Goal: Task Accomplishment & Management: Manage account settings

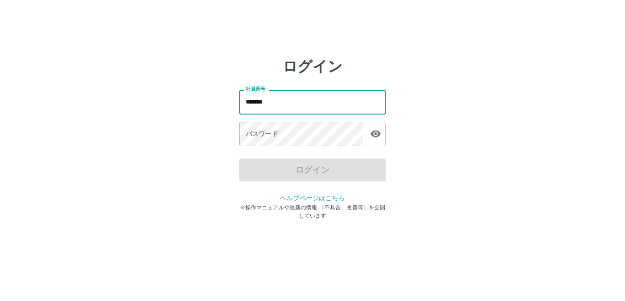
type input "*******"
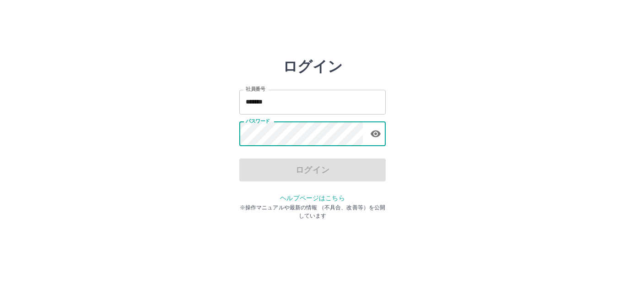
click at [259, 130] on div "パスワード パスワード" at bounding box center [312, 135] width 146 height 26
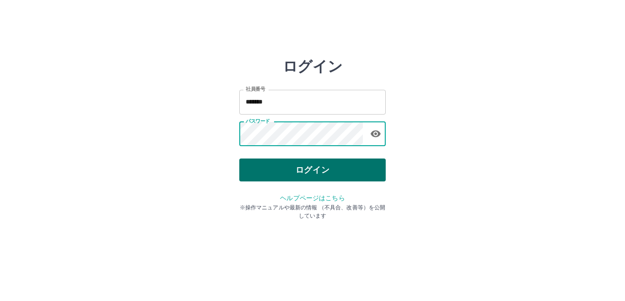
click at [268, 173] on button "ログイン" at bounding box center [312, 169] width 146 height 23
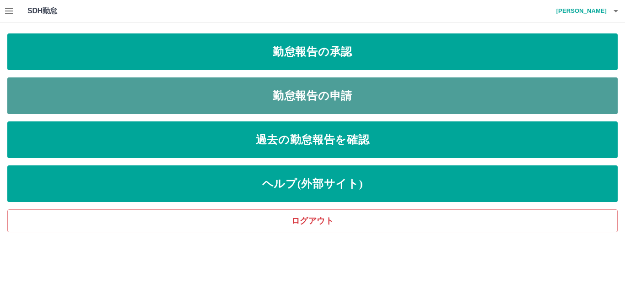
click at [98, 90] on link "勤怠報告の申請" at bounding box center [312, 95] width 610 height 37
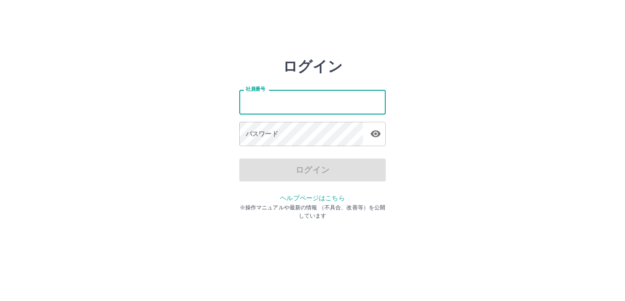
click at [259, 97] on div "社員番号 社員番号" at bounding box center [312, 102] width 146 height 24
type input "*******"
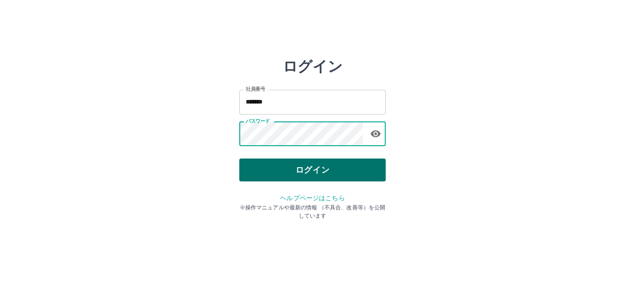
click at [291, 168] on button "ログイン" at bounding box center [312, 169] width 146 height 23
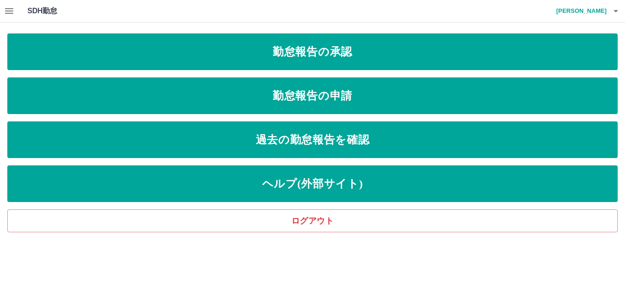
click at [11, 13] on icon "button" at bounding box center [9, 10] width 8 height 5
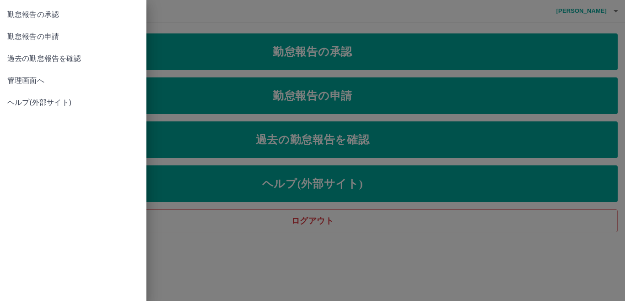
click at [16, 79] on span "管理画面へ" at bounding box center [73, 80] width 132 height 11
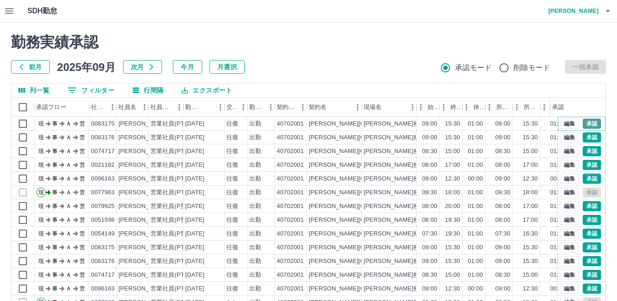
click at [583, 122] on button "承認" at bounding box center [592, 123] width 18 height 10
click at [585, 134] on button "承認" at bounding box center [592, 137] width 18 height 10
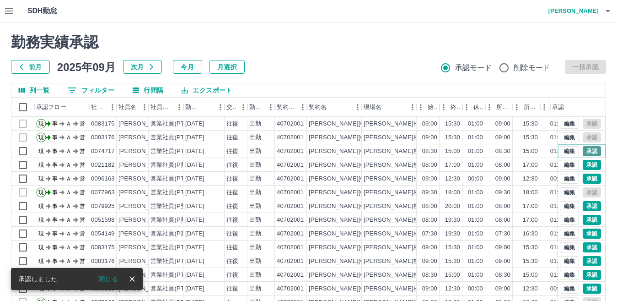
click at [583, 150] on button "承認" at bounding box center [592, 151] width 18 height 10
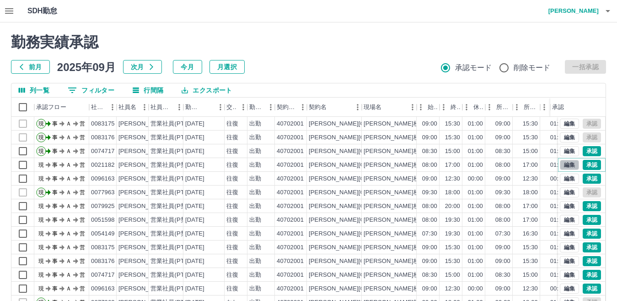
click at [561, 165] on button "編集" at bounding box center [569, 165] width 19 height 10
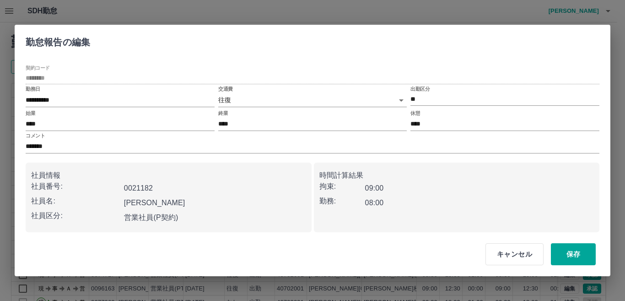
click at [299, 97] on body "SDH勤怠 朝倉　智穂 勤務実績承認 前月 2025年09月 次月 今月 月選択 承認モード 削除モード 一括承認 列一覧 0 フィルター 行間隔 エクスポー…" at bounding box center [312, 193] width 625 height 387
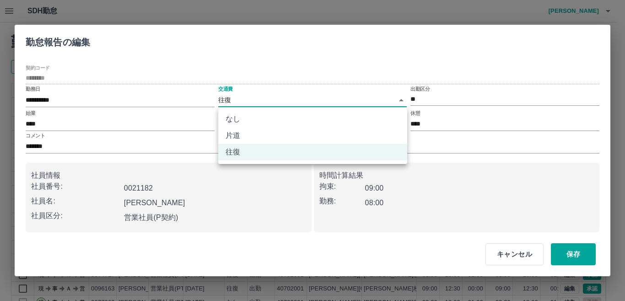
click at [291, 123] on li "なし" at bounding box center [312, 119] width 189 height 16
type input "****"
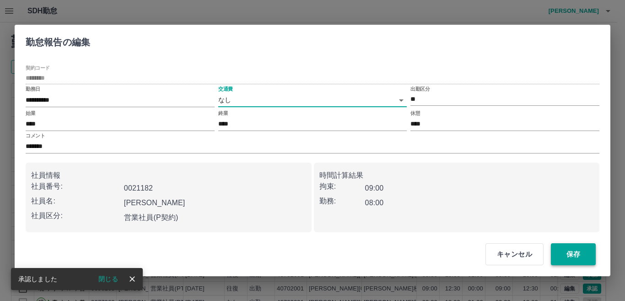
click at [568, 253] on button "保存" at bounding box center [573, 254] width 45 height 22
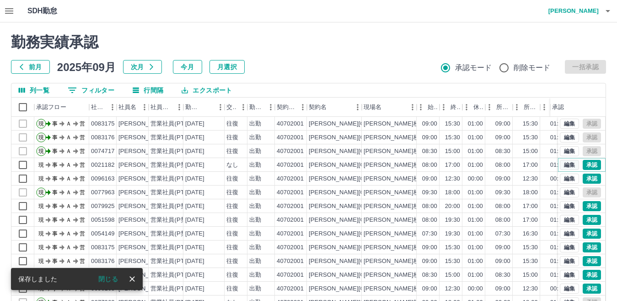
click at [562, 165] on button "編集" at bounding box center [569, 165] width 19 height 10
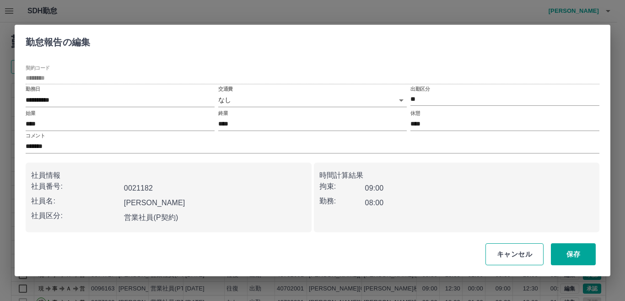
click at [520, 252] on button "キャンセル" at bounding box center [514, 254] width 58 height 22
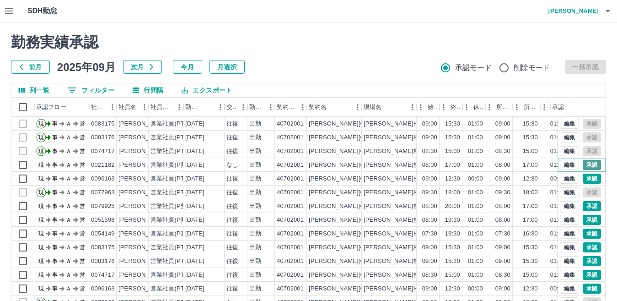
click at [585, 166] on button "承認" at bounding box center [592, 165] width 18 height 10
click at [583, 178] on button "承認" at bounding box center [592, 178] width 18 height 10
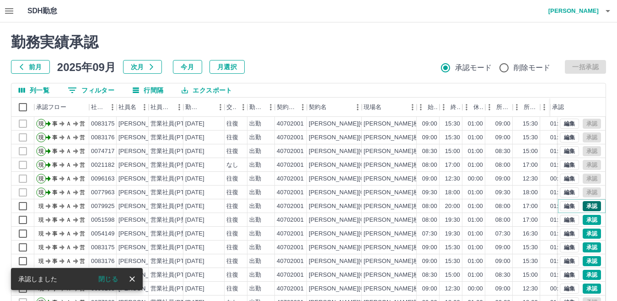
click at [587, 206] on button "承認" at bounding box center [592, 206] width 18 height 10
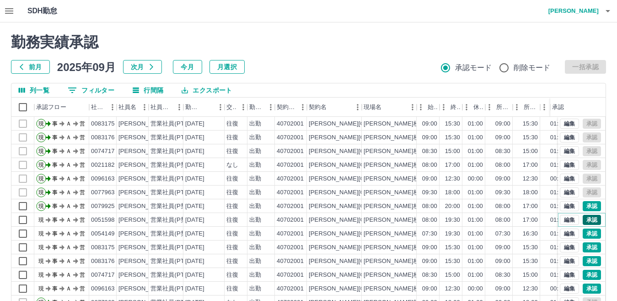
click at [587, 220] on button "承認" at bounding box center [592, 220] width 18 height 10
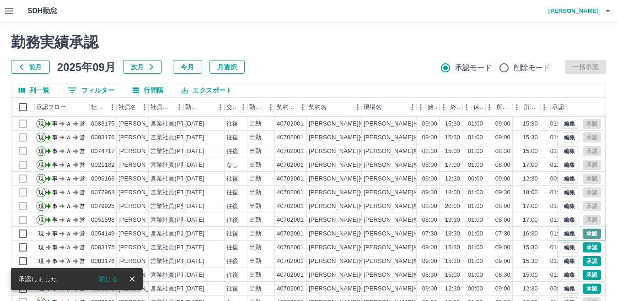
click at [585, 232] on button "承認" at bounding box center [592, 233] width 18 height 10
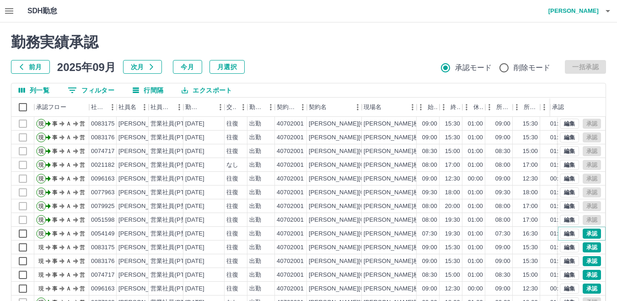
scroll to position [46, 0]
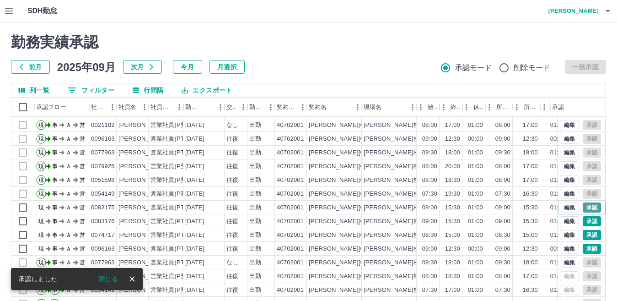
click at [584, 202] on button "承認" at bounding box center [592, 207] width 18 height 10
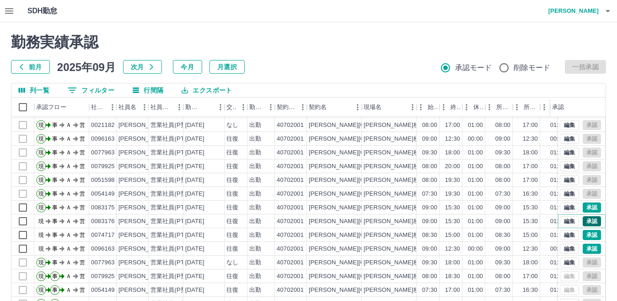
click at [583, 216] on button "承認" at bounding box center [592, 221] width 18 height 10
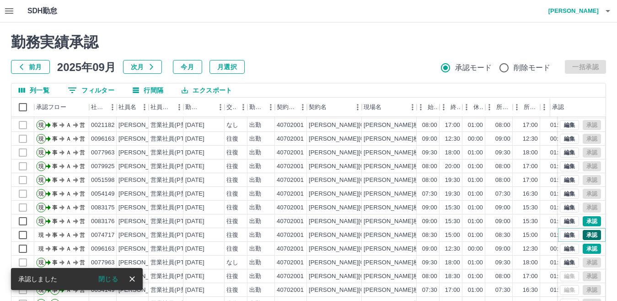
click at [584, 230] on button "承認" at bounding box center [592, 235] width 18 height 10
click at [583, 244] on button "承認" at bounding box center [592, 248] width 18 height 10
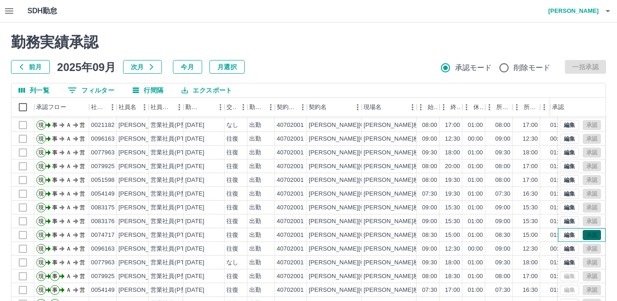
click at [585, 230] on div "編集 承認" at bounding box center [580, 235] width 41 height 10
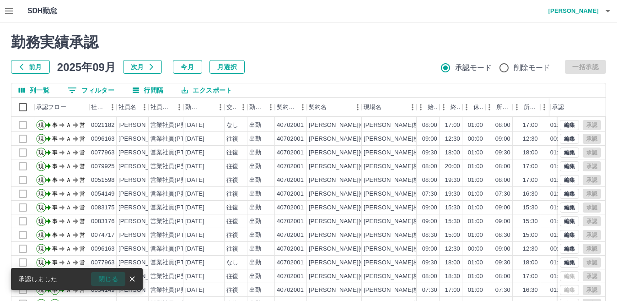
click at [112, 278] on button "閉じる" at bounding box center [108, 279] width 34 height 14
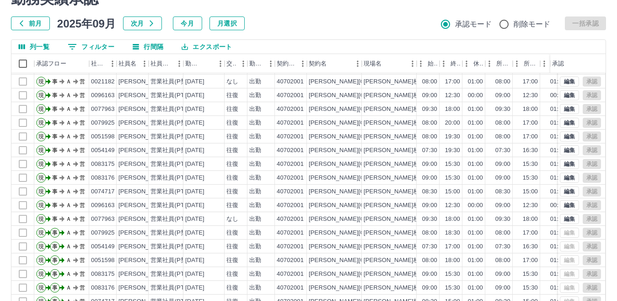
scroll to position [86, 0]
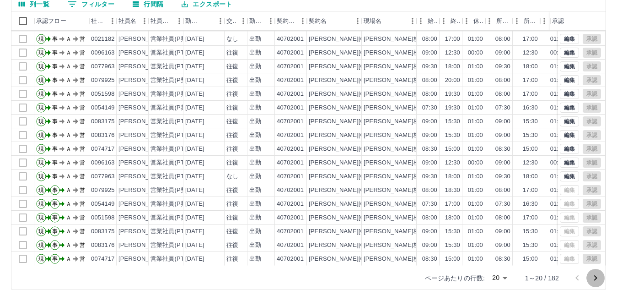
click at [595, 278] on icon "次のページへ" at bounding box center [595, 277] width 11 height 11
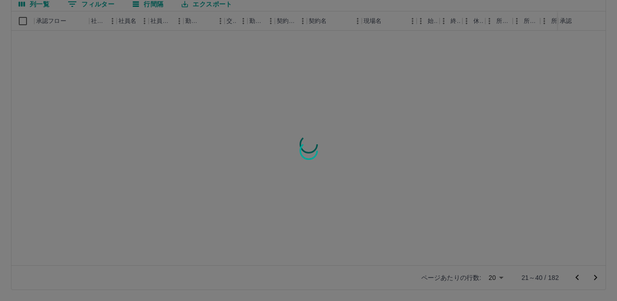
scroll to position [0, 0]
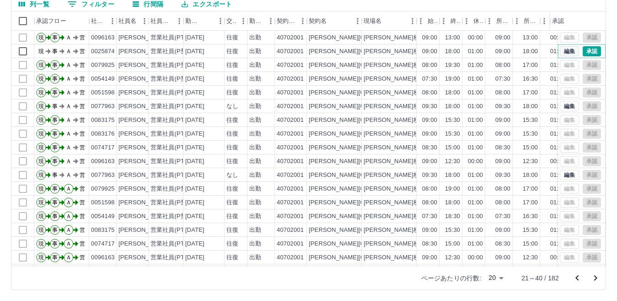
click at [560, 50] on button "編集" at bounding box center [569, 51] width 19 height 10
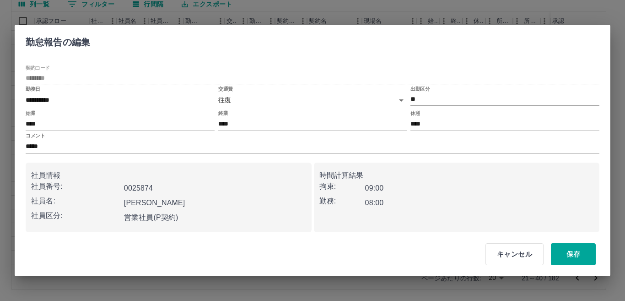
click at [309, 99] on body "SDH勤怠 朝倉　智穂 勤務実績承認 前月 2025年09月 次月 今月 月選択 承認モード 削除モード 一括承認 列一覧 0 フィルター 行間隔 エクスポー…" at bounding box center [312, 107] width 625 height 387
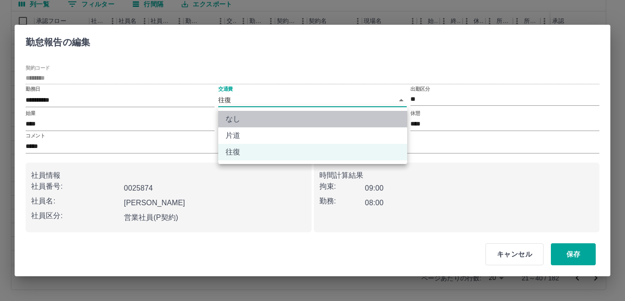
click at [286, 120] on li "なし" at bounding box center [312, 119] width 189 height 16
type input "****"
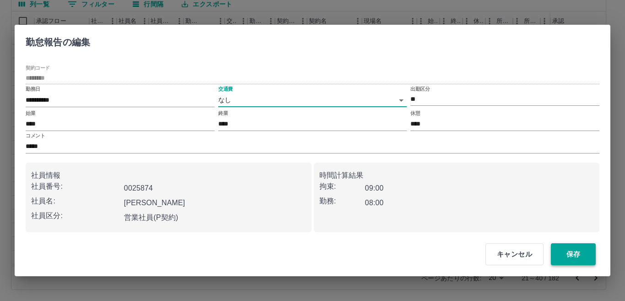
click at [567, 254] on button "保存" at bounding box center [573, 254] width 45 height 22
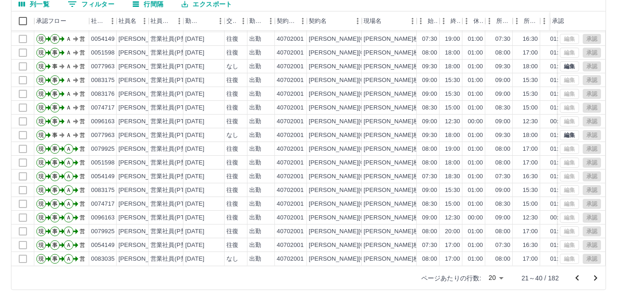
scroll to position [48, 0]
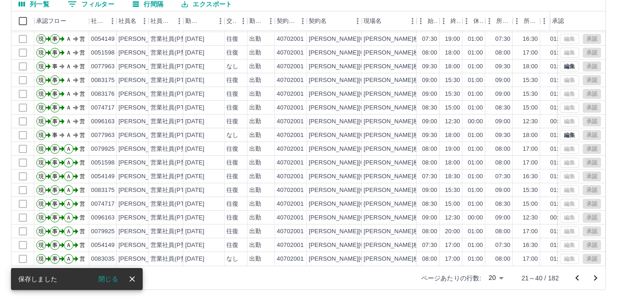
click at [595, 276] on icon "次のページへ" at bounding box center [595, 277] width 3 height 5
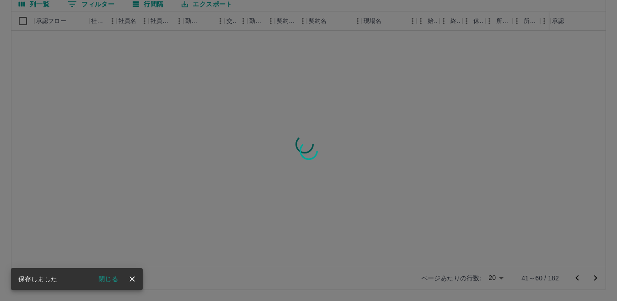
scroll to position [0, 0]
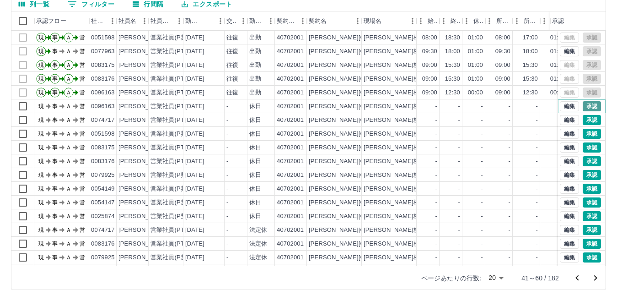
click at [586, 107] on button "承認" at bounding box center [592, 106] width 18 height 10
click at [585, 118] on button "承認" at bounding box center [592, 120] width 18 height 10
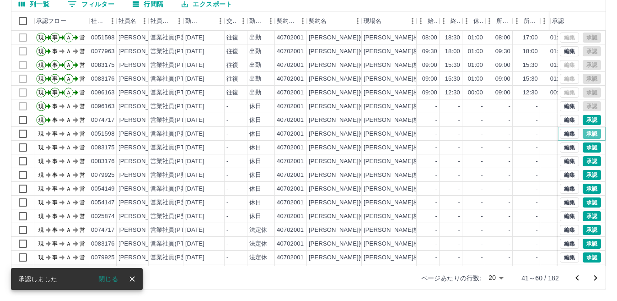
click at [585, 133] on button "承認" at bounding box center [592, 134] width 18 height 10
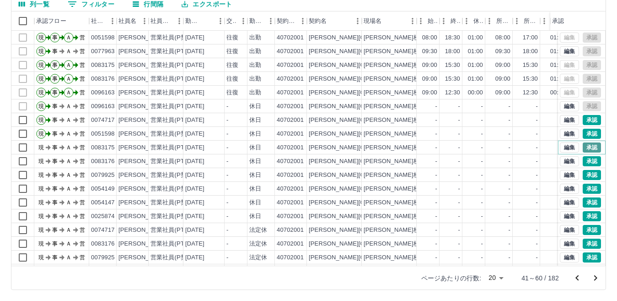
click at [587, 147] on button "承認" at bounding box center [592, 147] width 18 height 10
click at [585, 159] on button "承認" at bounding box center [592, 161] width 18 height 10
click at [583, 176] on button "承認" at bounding box center [592, 175] width 18 height 10
click at [584, 187] on button "承認" at bounding box center [592, 188] width 18 height 10
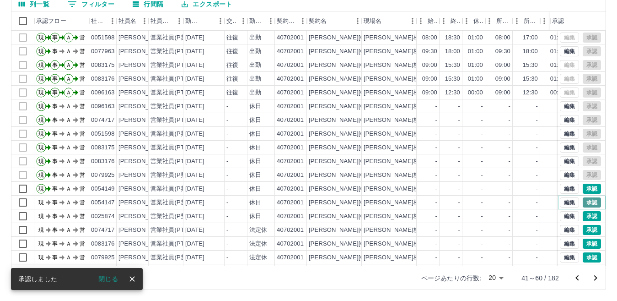
click at [583, 202] on button "承認" at bounding box center [592, 202] width 18 height 10
click at [585, 215] on div "勤務実績承認 前月 2025年09月 次月 今月 月選択 承認モード 削除モード 一括承認 列一覧 0 フィルター 行間隔 エクスポート 承認フロー 社員番号…" at bounding box center [308, 118] width 617 height 364
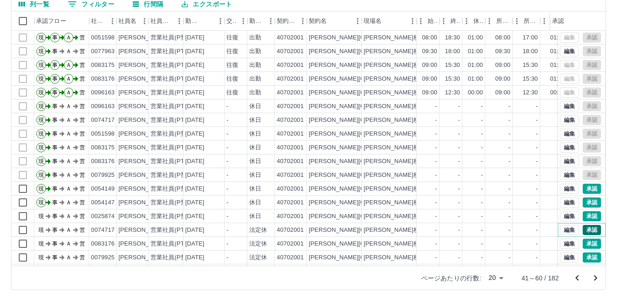
click at [587, 229] on button "承認" at bounding box center [592, 230] width 18 height 10
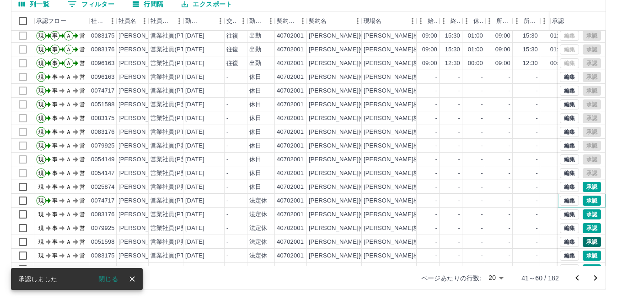
scroll to position [46, 0]
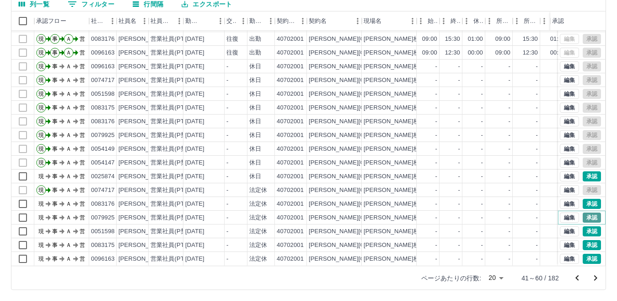
click at [585, 212] on button "承認" at bounding box center [592, 217] width 18 height 10
click at [588, 226] on button "承認" at bounding box center [592, 231] width 18 height 10
click at [585, 240] on button "承認" at bounding box center [592, 245] width 18 height 10
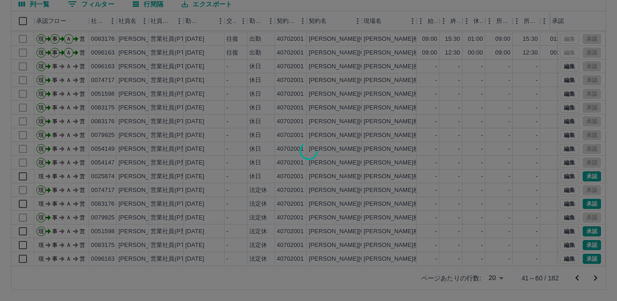
drag, startPoint x: 583, startPoint y: 251, endPoint x: 588, endPoint y: 242, distance: 9.6
click at [583, 252] on div at bounding box center [308, 150] width 617 height 301
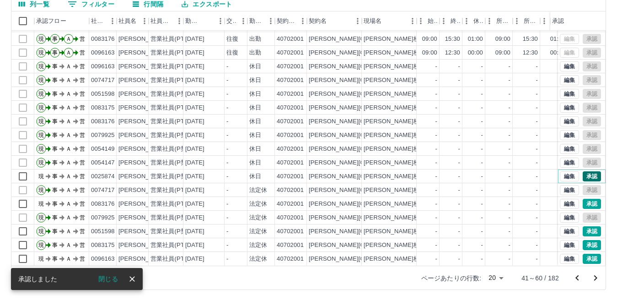
click at [583, 171] on button "承認" at bounding box center [592, 176] width 18 height 10
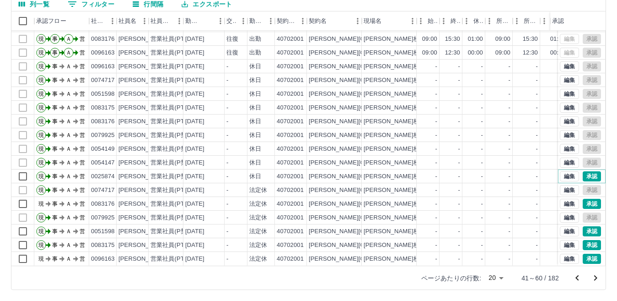
scroll to position [48, 0]
click at [585, 199] on button "承認" at bounding box center [592, 204] width 18 height 10
click at [585, 253] on button "承認" at bounding box center [592, 258] width 18 height 10
click at [595, 276] on icon "次のページへ" at bounding box center [595, 277] width 3 height 5
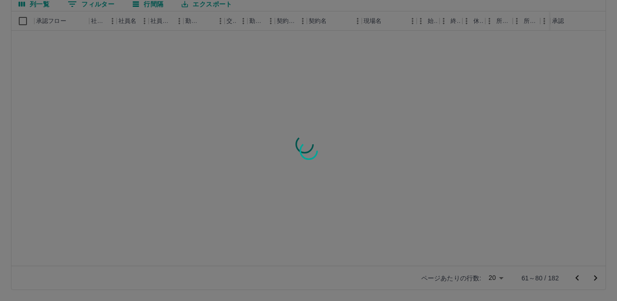
scroll to position [0, 0]
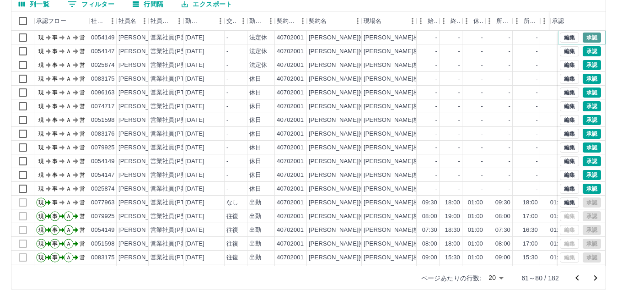
click at [585, 36] on button "承認" at bounding box center [592, 37] width 18 height 10
click at [583, 50] on button "承認" at bounding box center [592, 51] width 18 height 10
click at [588, 64] on button "承認" at bounding box center [592, 65] width 18 height 10
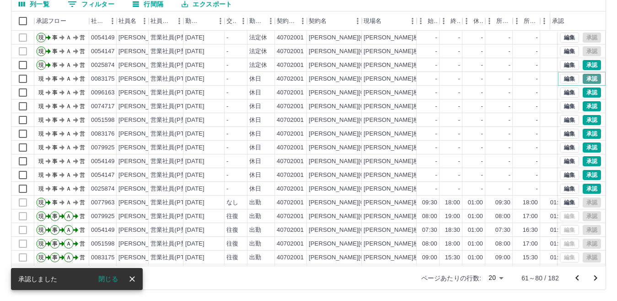
click at [588, 80] on button "承認" at bounding box center [592, 79] width 18 height 10
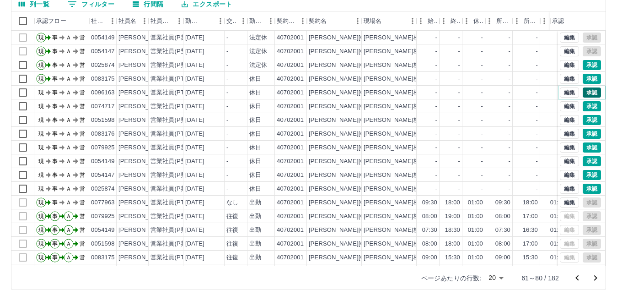
click at [588, 91] on button "承認" at bounding box center [592, 92] width 18 height 10
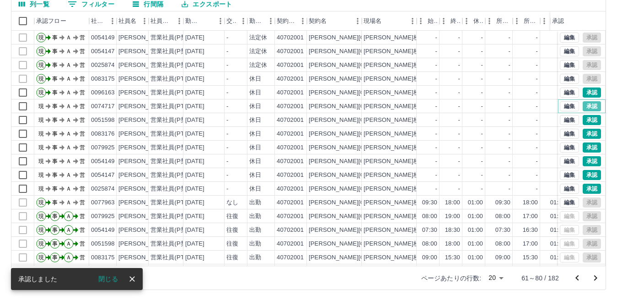
click at [588, 105] on button "承認" at bounding box center [592, 106] width 18 height 10
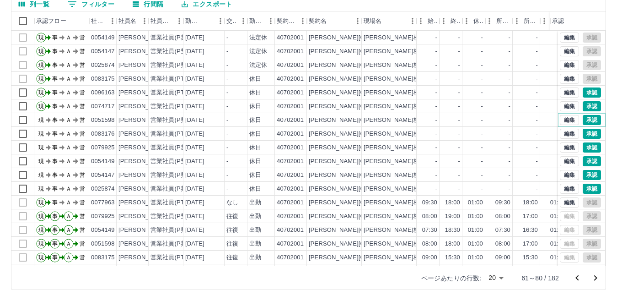
click at [589, 120] on button "承認" at bounding box center [592, 120] width 18 height 10
click at [584, 133] on button "承認" at bounding box center [592, 134] width 18 height 10
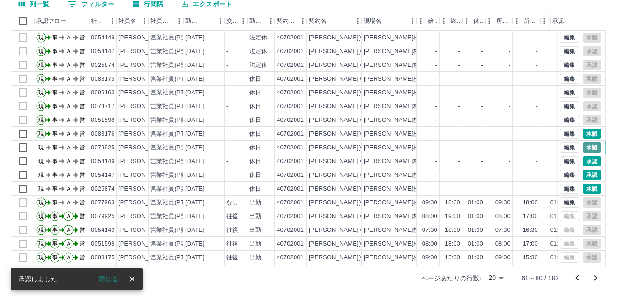
click at [585, 145] on button "承認" at bounding box center [592, 147] width 18 height 10
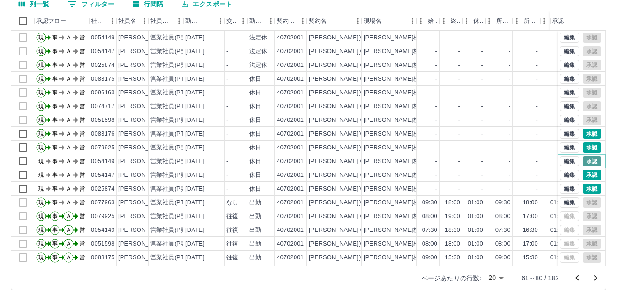
click at [584, 158] on button "承認" at bounding box center [592, 161] width 18 height 10
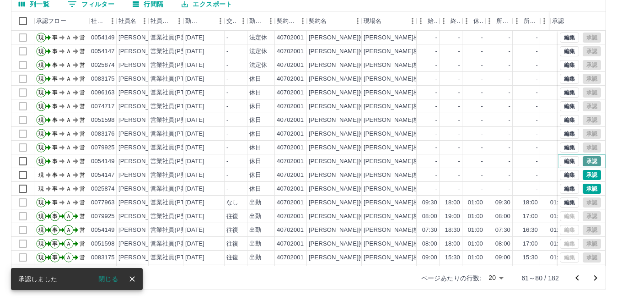
click at [585, 159] on button "承認" at bounding box center [592, 161] width 18 height 10
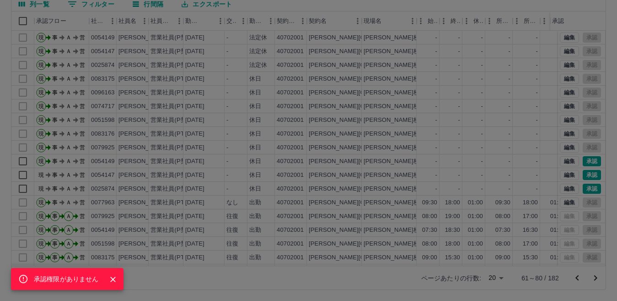
click at [585, 175] on div "承認権限がありません" at bounding box center [308, 150] width 617 height 301
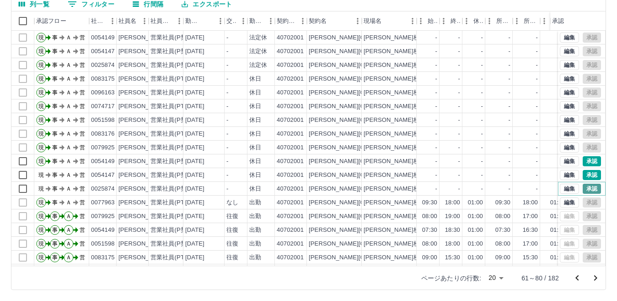
click at [587, 187] on button "承認" at bounding box center [592, 188] width 18 height 10
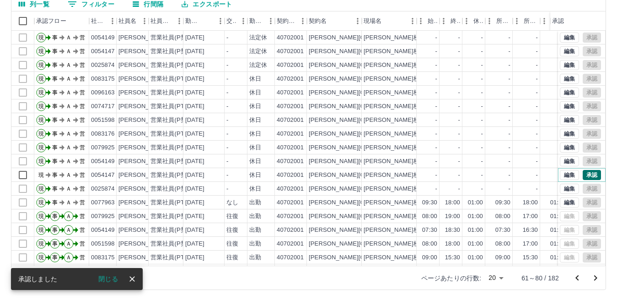
click at [583, 174] on button "承認" at bounding box center [592, 175] width 18 height 10
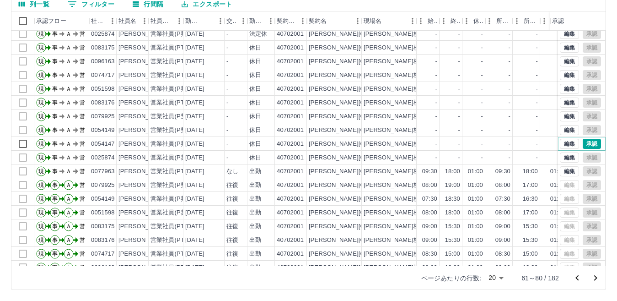
scroll to position [48, 0]
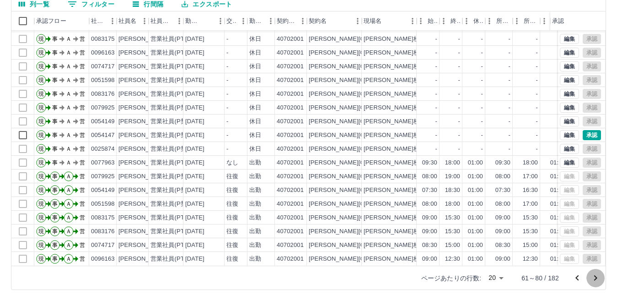
click at [596, 277] on icon "次のページへ" at bounding box center [595, 277] width 3 height 5
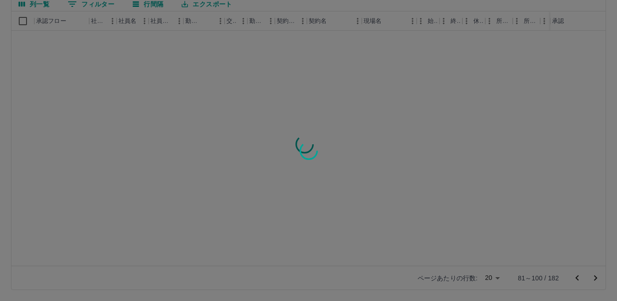
scroll to position [0, 0]
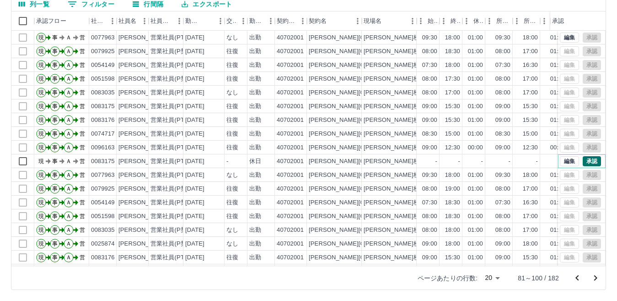
click at [583, 160] on button "承認" at bounding box center [592, 161] width 18 height 10
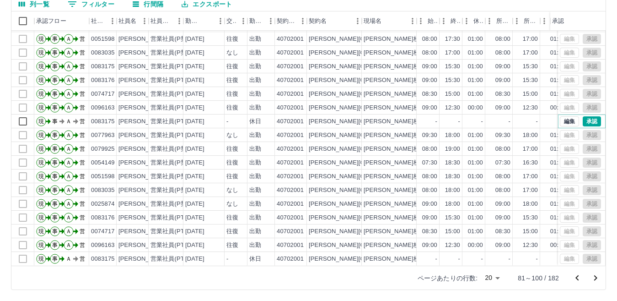
scroll to position [48, 0]
click at [596, 275] on icon "次のページへ" at bounding box center [595, 277] width 11 height 11
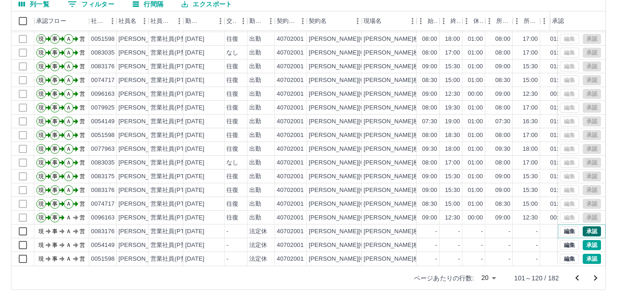
click at [588, 226] on button "承認" at bounding box center [592, 231] width 18 height 10
click at [583, 240] on button "承認" at bounding box center [592, 245] width 18 height 10
click at [586, 253] on button "承認" at bounding box center [592, 258] width 18 height 10
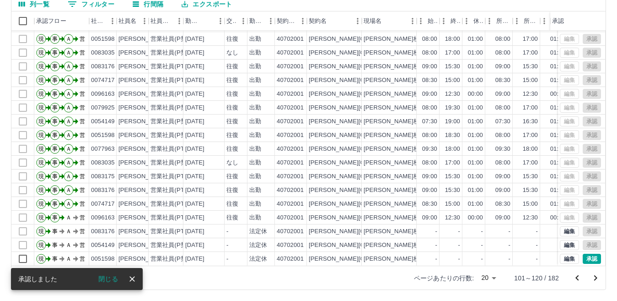
click at [594, 278] on icon "次のページへ" at bounding box center [595, 277] width 11 height 11
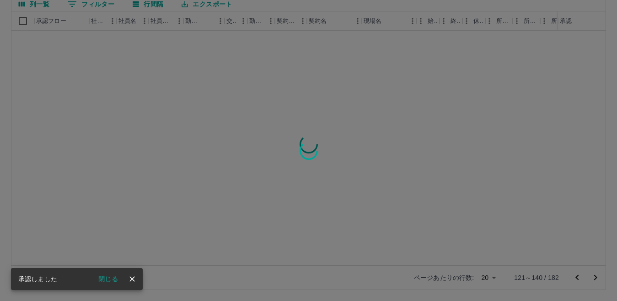
scroll to position [0, 0]
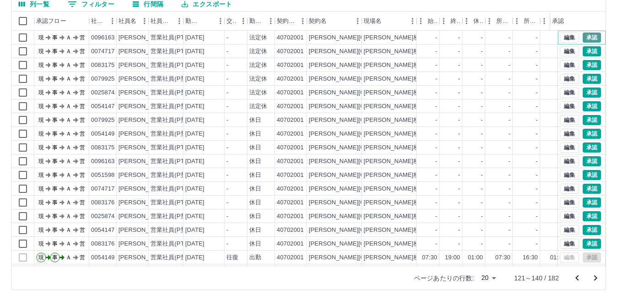
click at [586, 38] on button "承認" at bounding box center [592, 37] width 18 height 10
click at [584, 59] on div "編集 承認" at bounding box center [582, 65] width 48 height 14
click at [584, 51] on button "承認" at bounding box center [592, 51] width 18 height 10
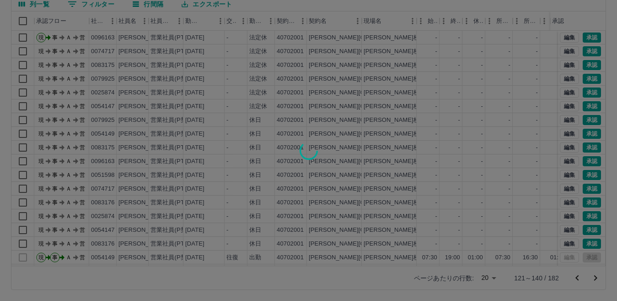
click at [580, 79] on div at bounding box center [308, 150] width 617 height 301
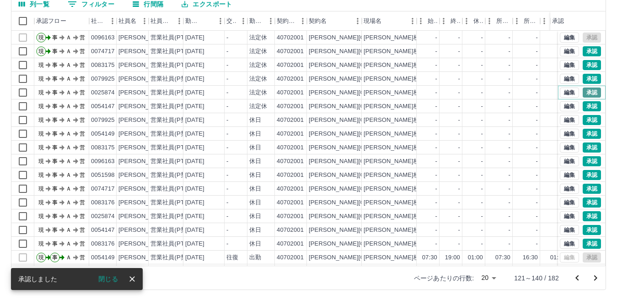
click at [583, 90] on button "承認" at bounding box center [592, 92] width 18 height 10
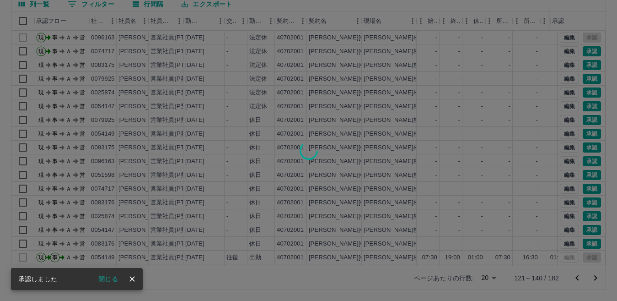
click at [586, 105] on div at bounding box center [308, 150] width 617 height 301
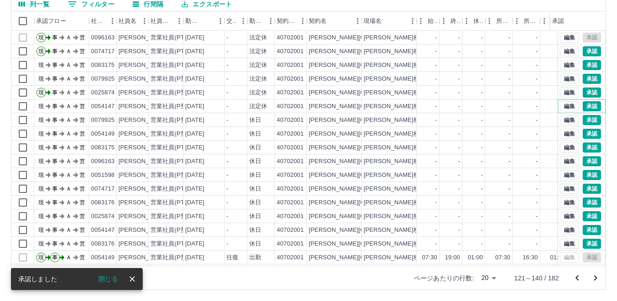
click at [586, 106] on button "承認" at bounding box center [592, 106] width 18 height 10
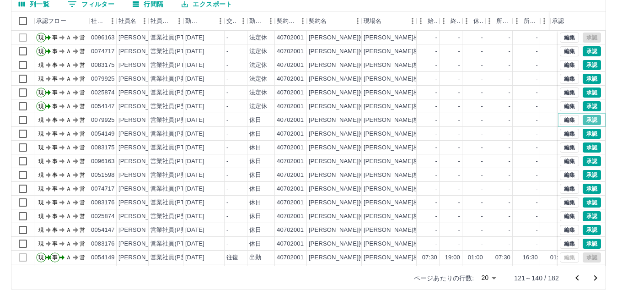
click at [585, 118] on button "承認" at bounding box center [592, 120] width 18 height 10
click at [587, 79] on button "承認" at bounding box center [592, 79] width 18 height 10
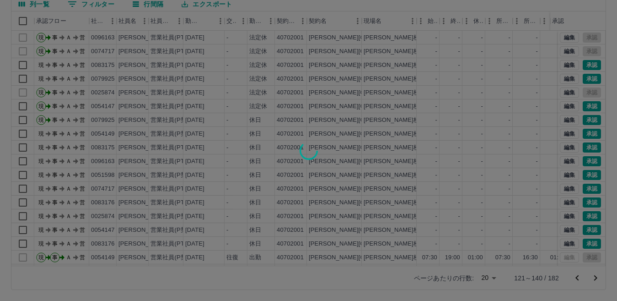
click at [583, 64] on div at bounding box center [308, 150] width 617 height 301
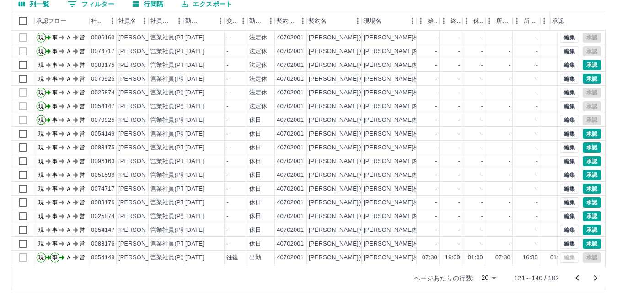
click at [583, 64] on div at bounding box center [308, 150] width 617 height 301
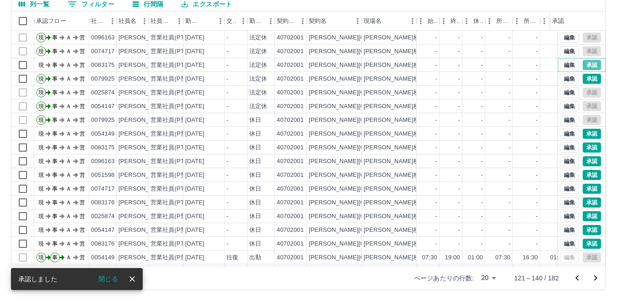
click at [583, 64] on button "承認" at bounding box center [592, 65] width 18 height 10
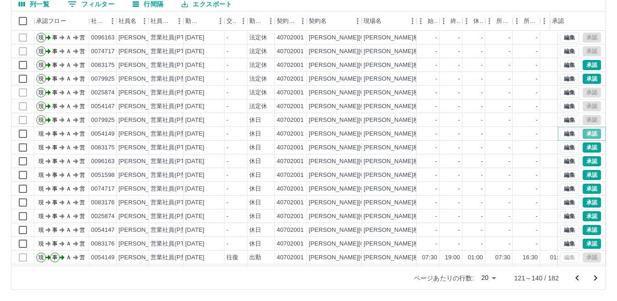
click at [583, 134] on button "承認" at bounding box center [592, 134] width 18 height 10
click at [585, 147] on button "承認" at bounding box center [592, 147] width 18 height 10
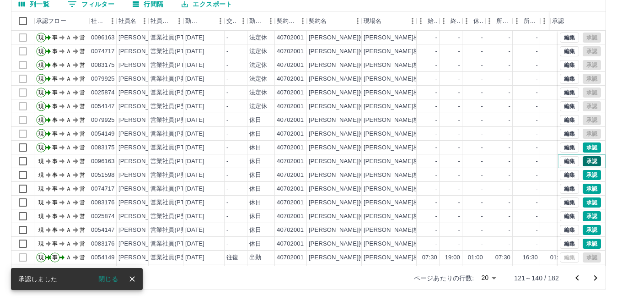
click at [586, 159] on button "承認" at bounding box center [592, 161] width 18 height 10
click at [584, 176] on button "承認" at bounding box center [592, 175] width 18 height 10
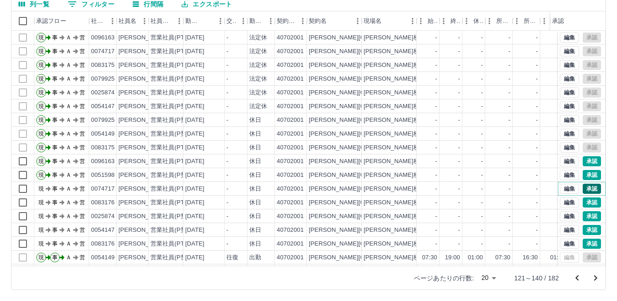
click at [586, 187] on button "承認" at bounding box center [592, 188] width 18 height 10
click at [586, 201] on button "承認" at bounding box center [592, 202] width 18 height 10
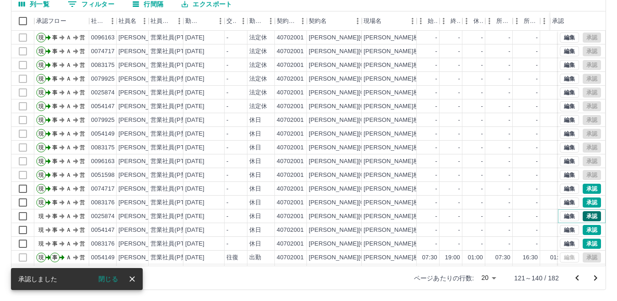
click at [588, 216] on button "承認" at bounding box center [592, 216] width 18 height 10
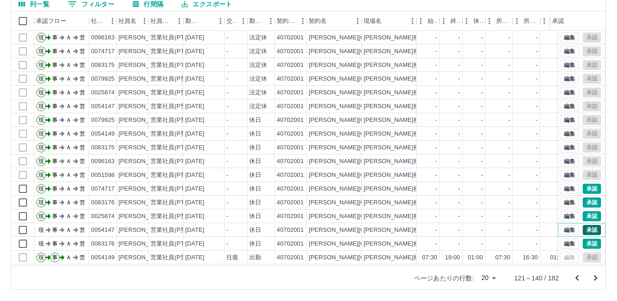
click at [585, 230] on button "承認" at bounding box center [592, 230] width 18 height 10
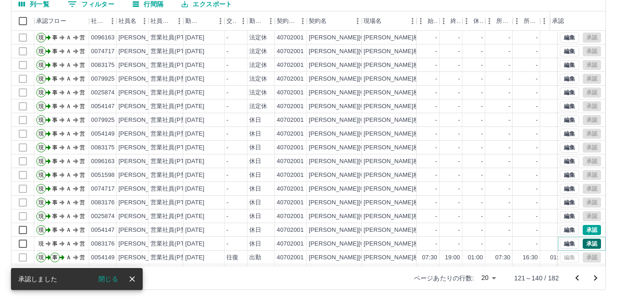
click at [583, 242] on button "承認" at bounding box center [592, 243] width 18 height 10
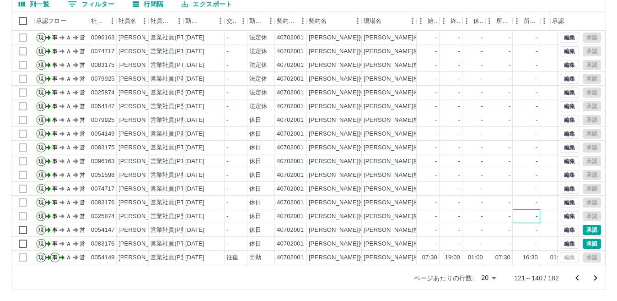
click at [523, 222] on div "-" at bounding box center [526, 216] width 27 height 14
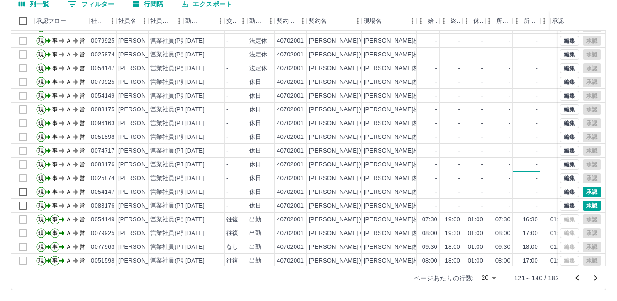
scroll to position [48, 0]
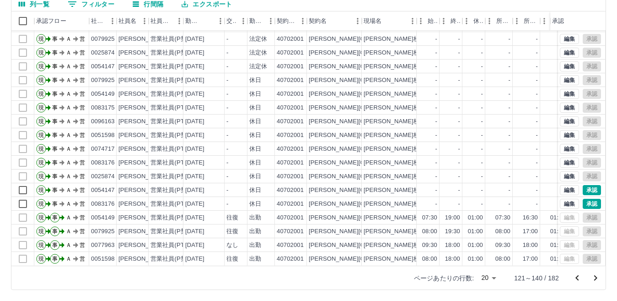
click at [596, 279] on icon "次のページへ" at bounding box center [595, 277] width 3 height 5
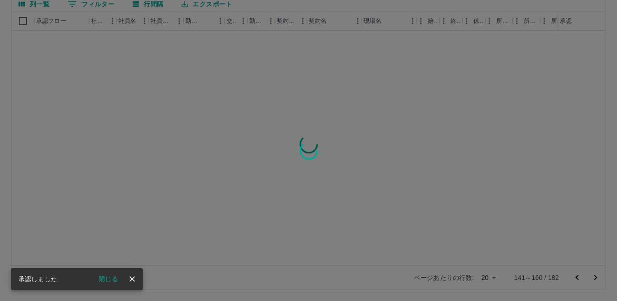
scroll to position [0, 0]
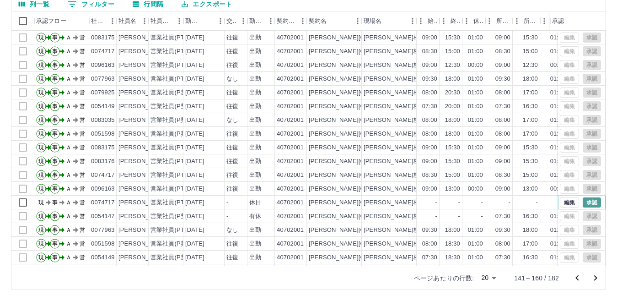
click at [587, 198] on button "承認" at bounding box center [592, 202] width 18 height 10
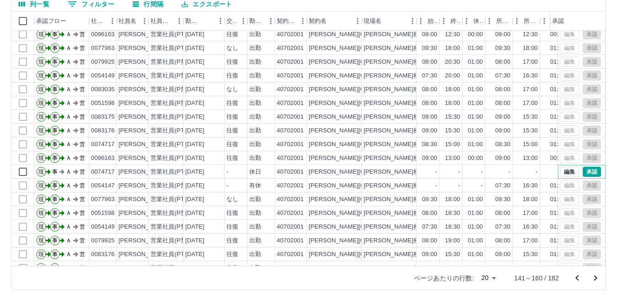
scroll to position [48, 0]
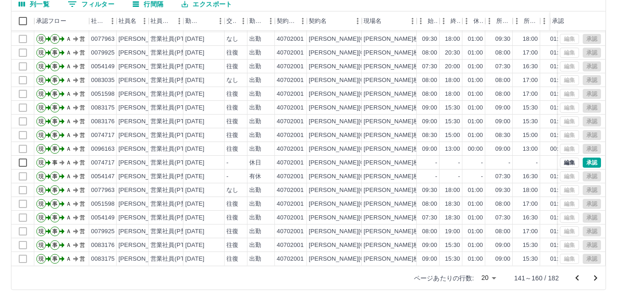
click at [596, 278] on icon "次のページへ" at bounding box center [595, 277] width 11 height 11
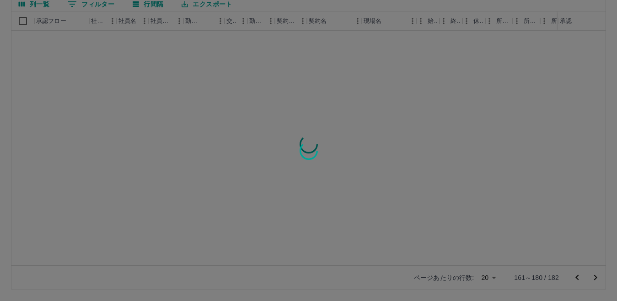
scroll to position [0, 0]
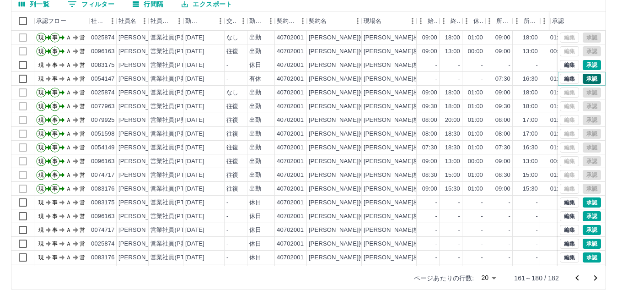
click at [590, 78] on button "承認" at bounding box center [592, 79] width 18 height 10
click at [588, 64] on button "承認" at bounding box center [592, 65] width 18 height 10
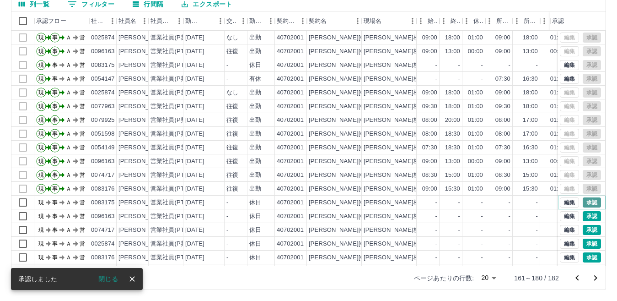
click at [583, 202] on button "承認" at bounding box center [592, 202] width 18 height 10
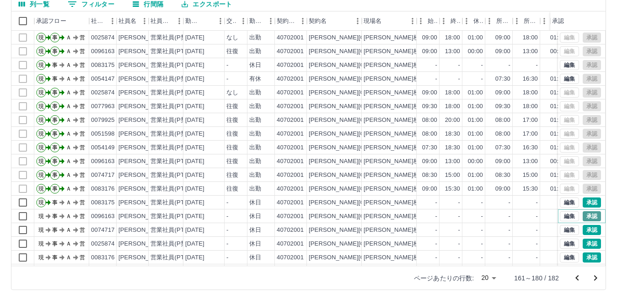
click at [587, 215] on button "承認" at bounding box center [592, 216] width 18 height 10
click at [585, 229] on button "承認" at bounding box center [592, 230] width 18 height 10
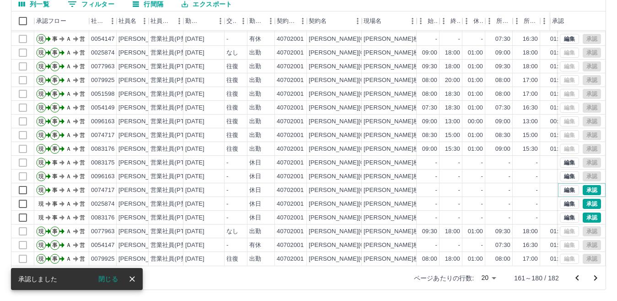
scroll to position [48, 0]
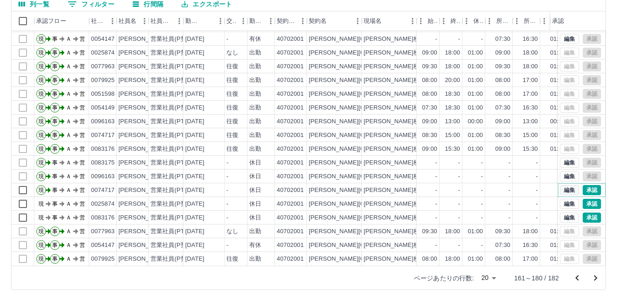
click at [565, 185] on button "編集" at bounding box center [569, 190] width 19 height 10
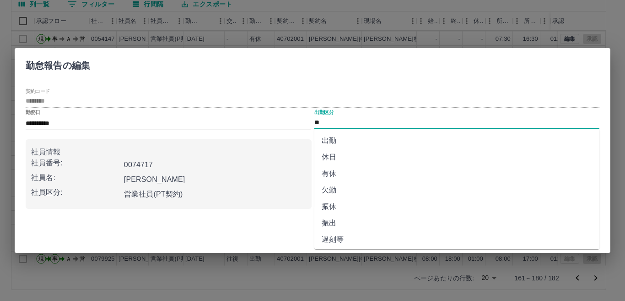
click at [323, 124] on input "**" at bounding box center [456, 122] width 285 height 11
click at [336, 171] on li "有休" at bounding box center [456, 173] width 285 height 16
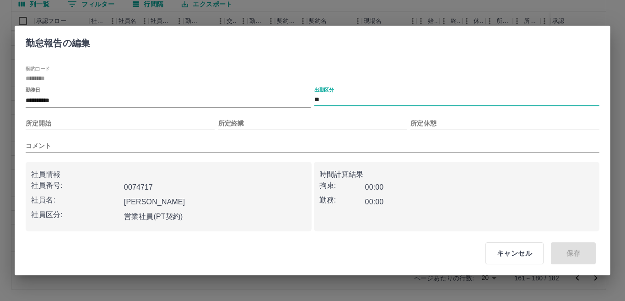
type input "**"
click at [129, 123] on input "所定開始" at bounding box center [120, 123] width 189 height 13
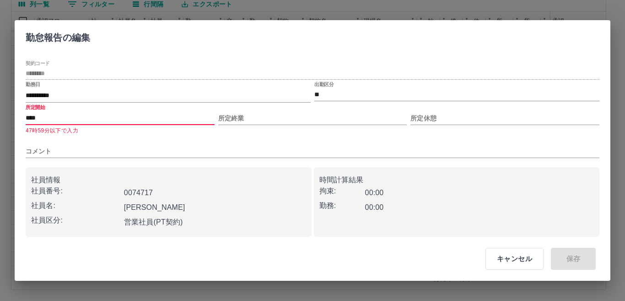
type input "****"
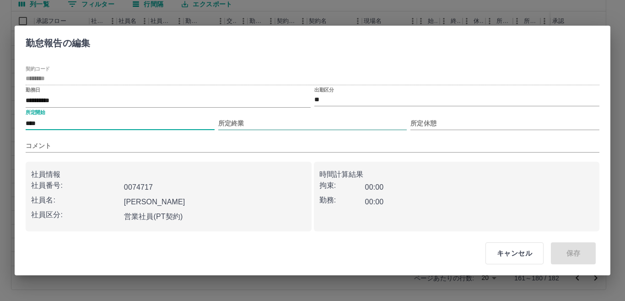
click at [237, 124] on input "所定終業" at bounding box center [312, 123] width 189 height 13
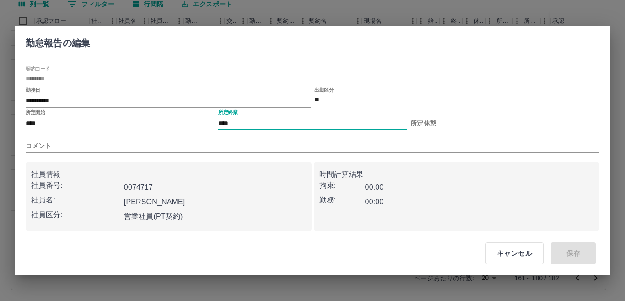
type input "****"
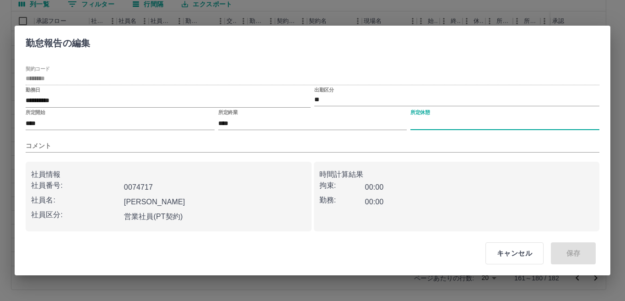
click at [445, 122] on input "所定休憩" at bounding box center [504, 123] width 189 height 13
type input "****"
click at [258, 148] on input "コメント" at bounding box center [313, 145] width 574 height 13
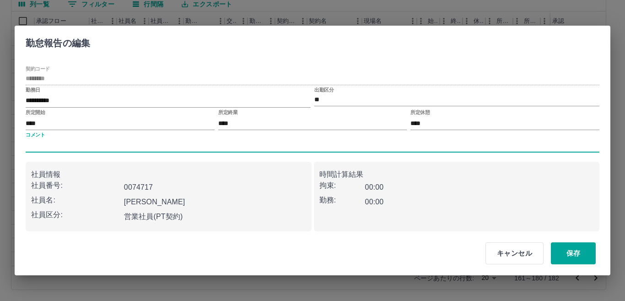
type input "****"
click at [568, 257] on button "保存" at bounding box center [573, 253] width 45 height 22
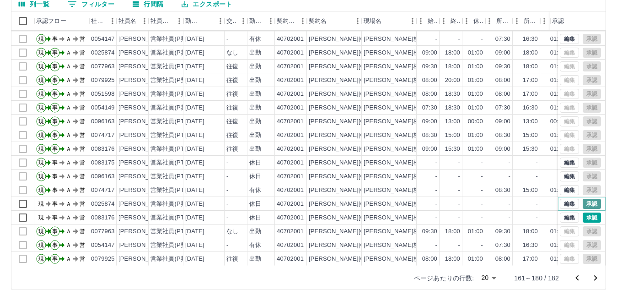
click at [585, 199] on button "承認" at bounding box center [592, 204] width 18 height 10
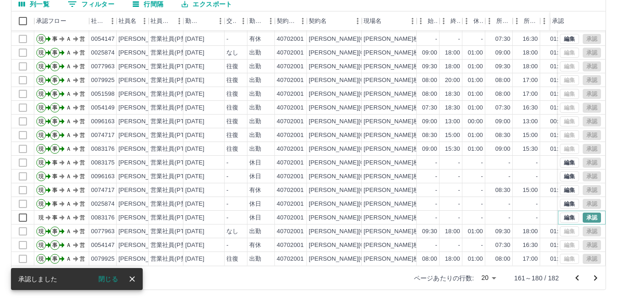
click at [587, 212] on button "承認" at bounding box center [592, 217] width 18 height 10
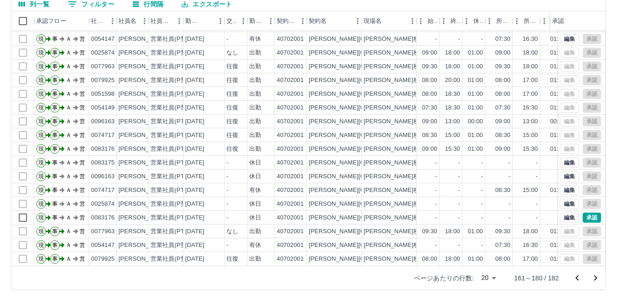
click at [593, 276] on icon "次のページへ" at bounding box center [595, 277] width 11 height 11
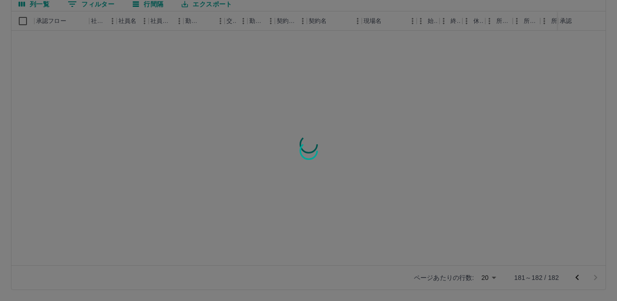
scroll to position [0, 0]
